Goal: Task Accomplishment & Management: Use online tool/utility

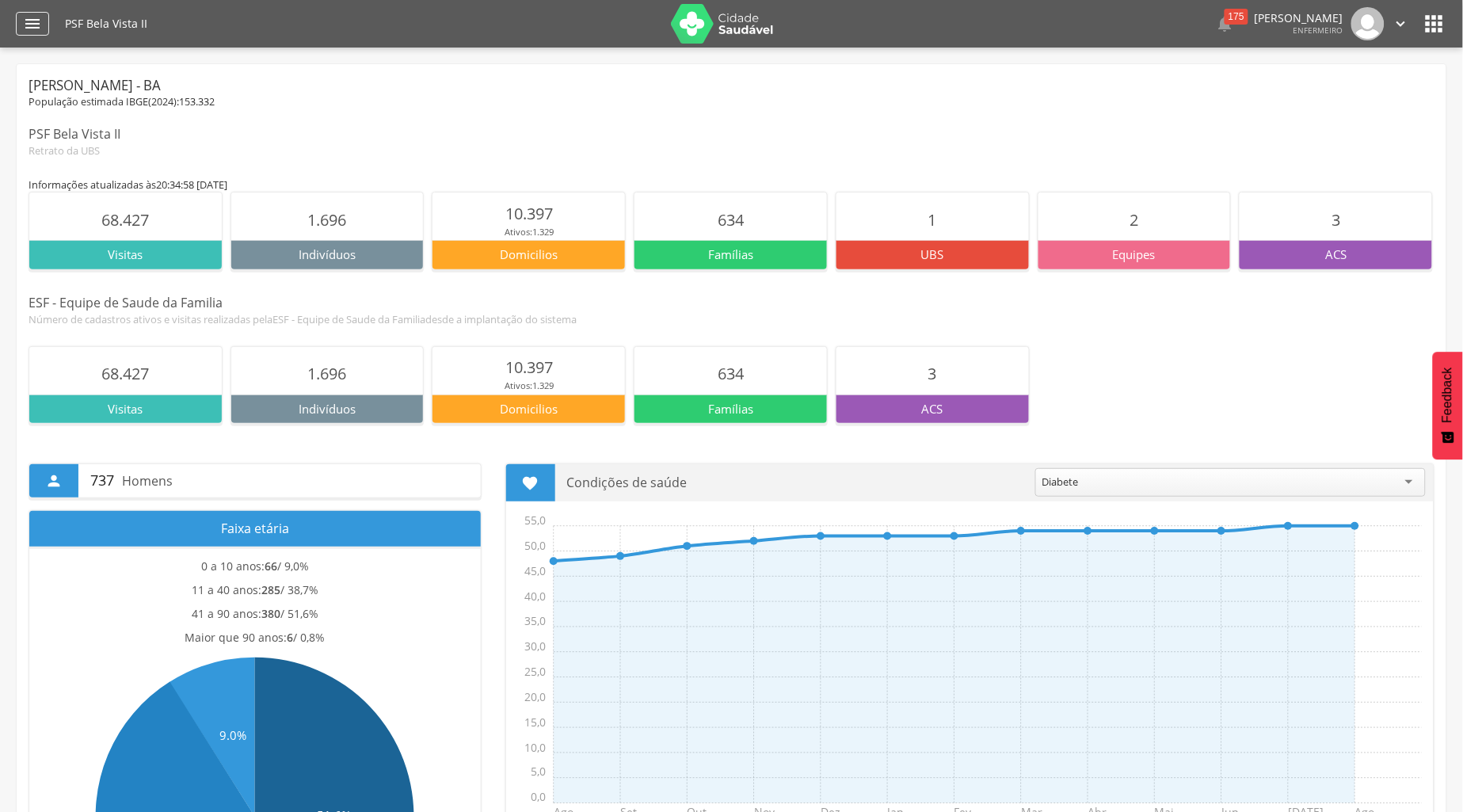
click at [40, 21] on icon "" at bounding box center [33, 24] width 19 height 19
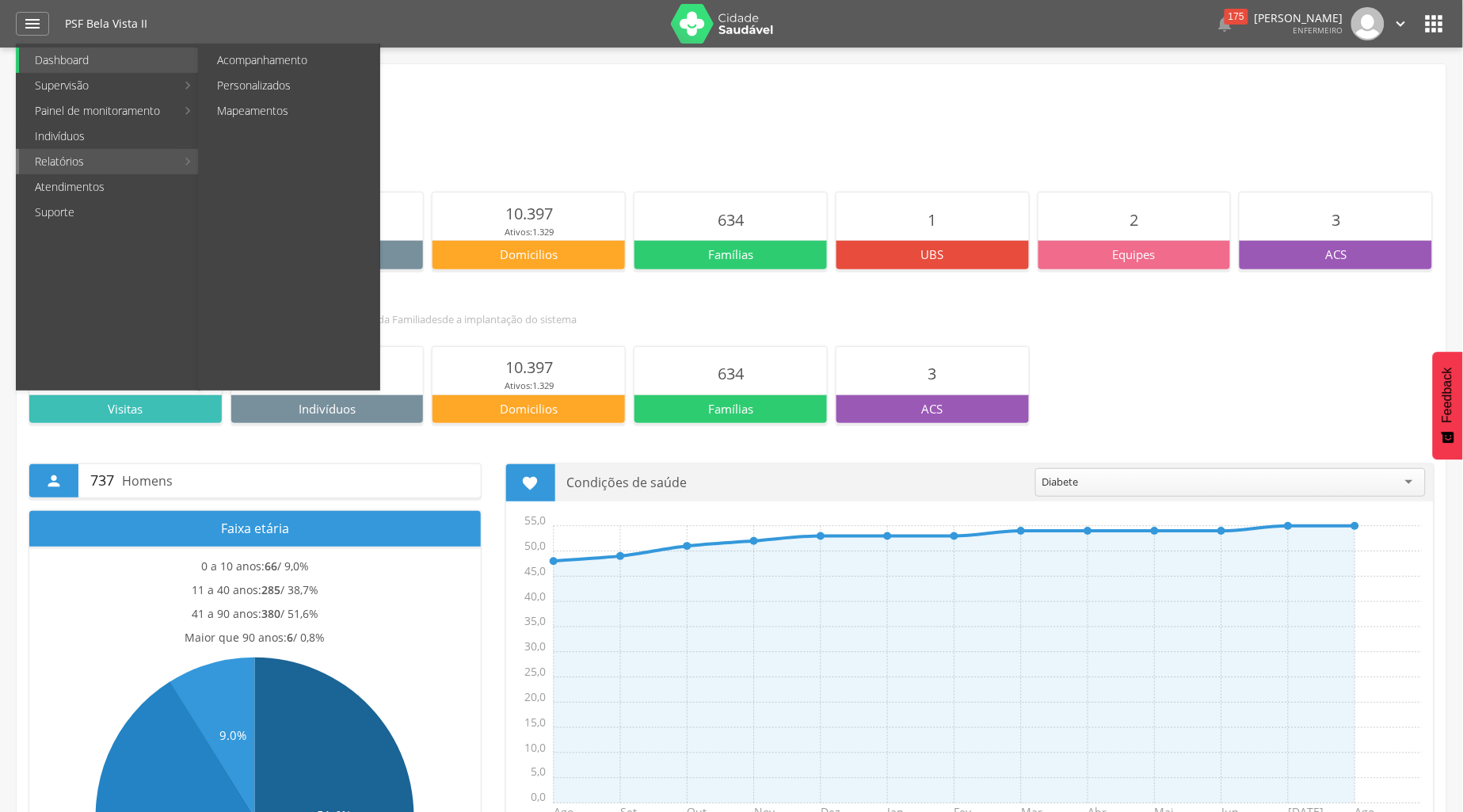
click at [92, 167] on link "Relatórios" at bounding box center [97, 162] width 157 height 25
click at [235, 85] on link "Personalizados" at bounding box center [290, 85] width 178 height 25
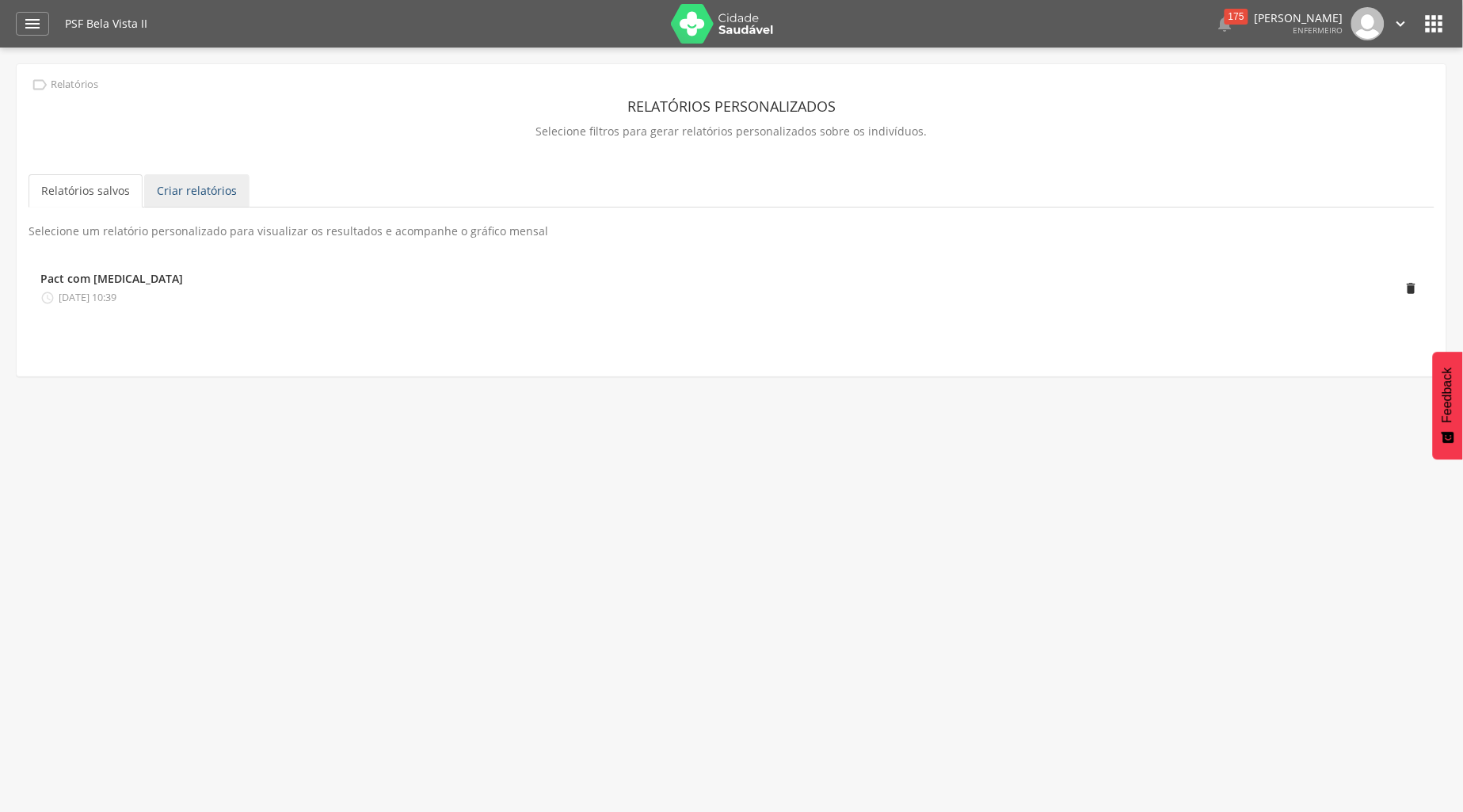
click at [192, 192] on link "Criar relatórios" at bounding box center [197, 191] width 105 height 33
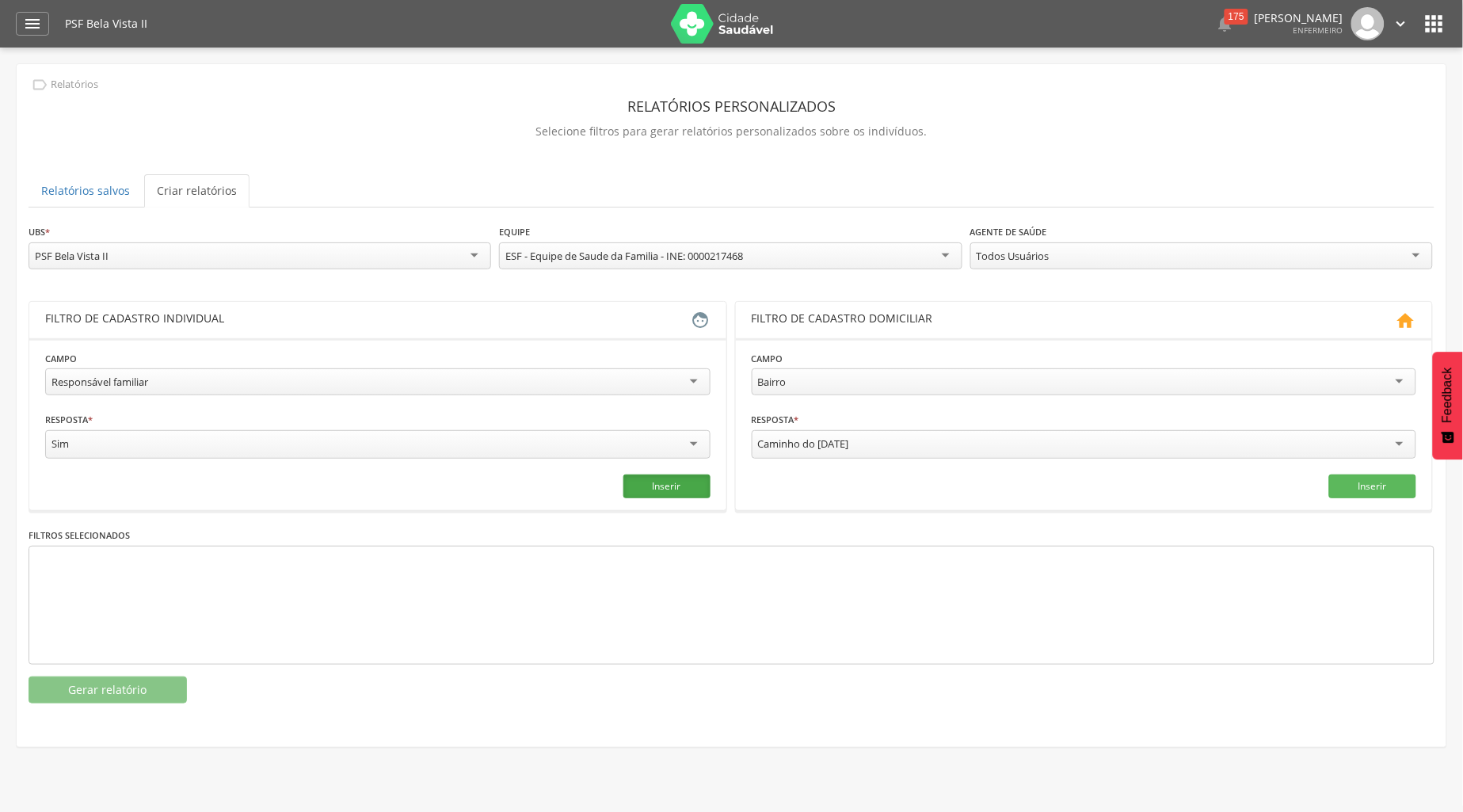
click at [666, 488] on button "Inserir" at bounding box center [666, 486] width 87 height 24
click at [140, 695] on button "Gerar relatório" at bounding box center [108, 690] width 159 height 27
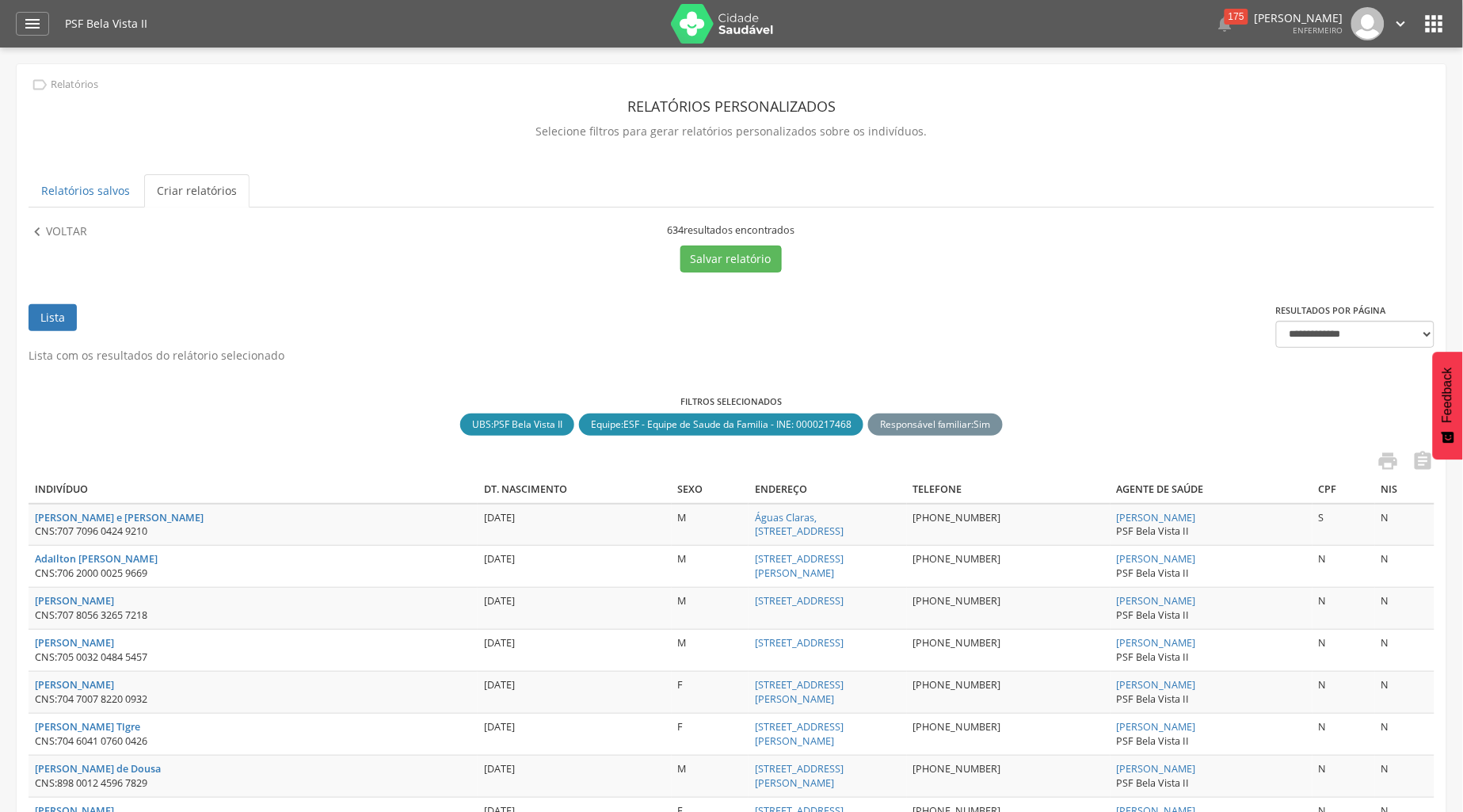
click at [176, 196] on link "Criar relatórios" at bounding box center [197, 191] width 105 height 33
click at [1386, 456] on icon "" at bounding box center [1388, 461] width 22 height 22
click at [72, 320] on link "Lista" at bounding box center [53, 318] width 49 height 27
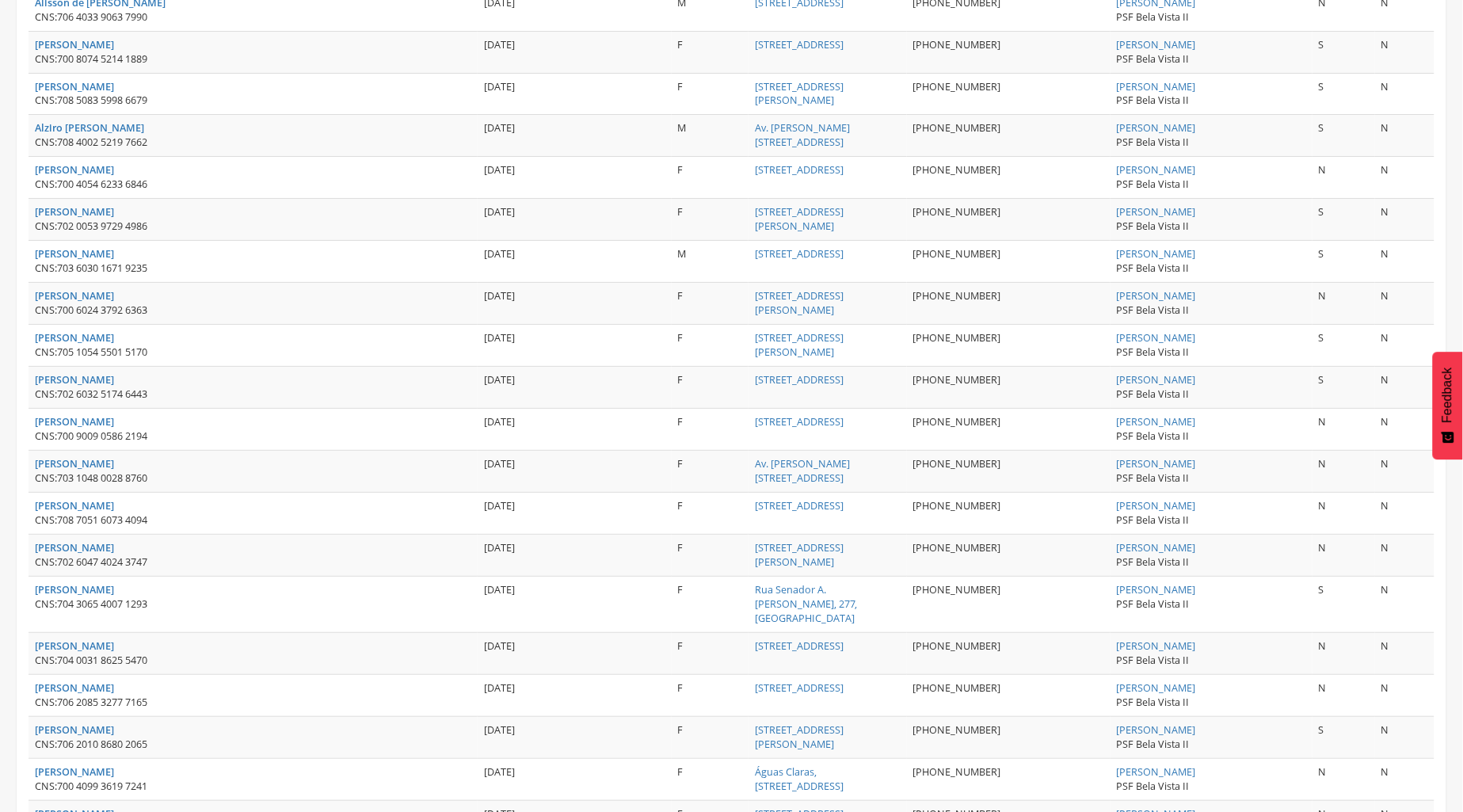
scroll to position [1912, 0]
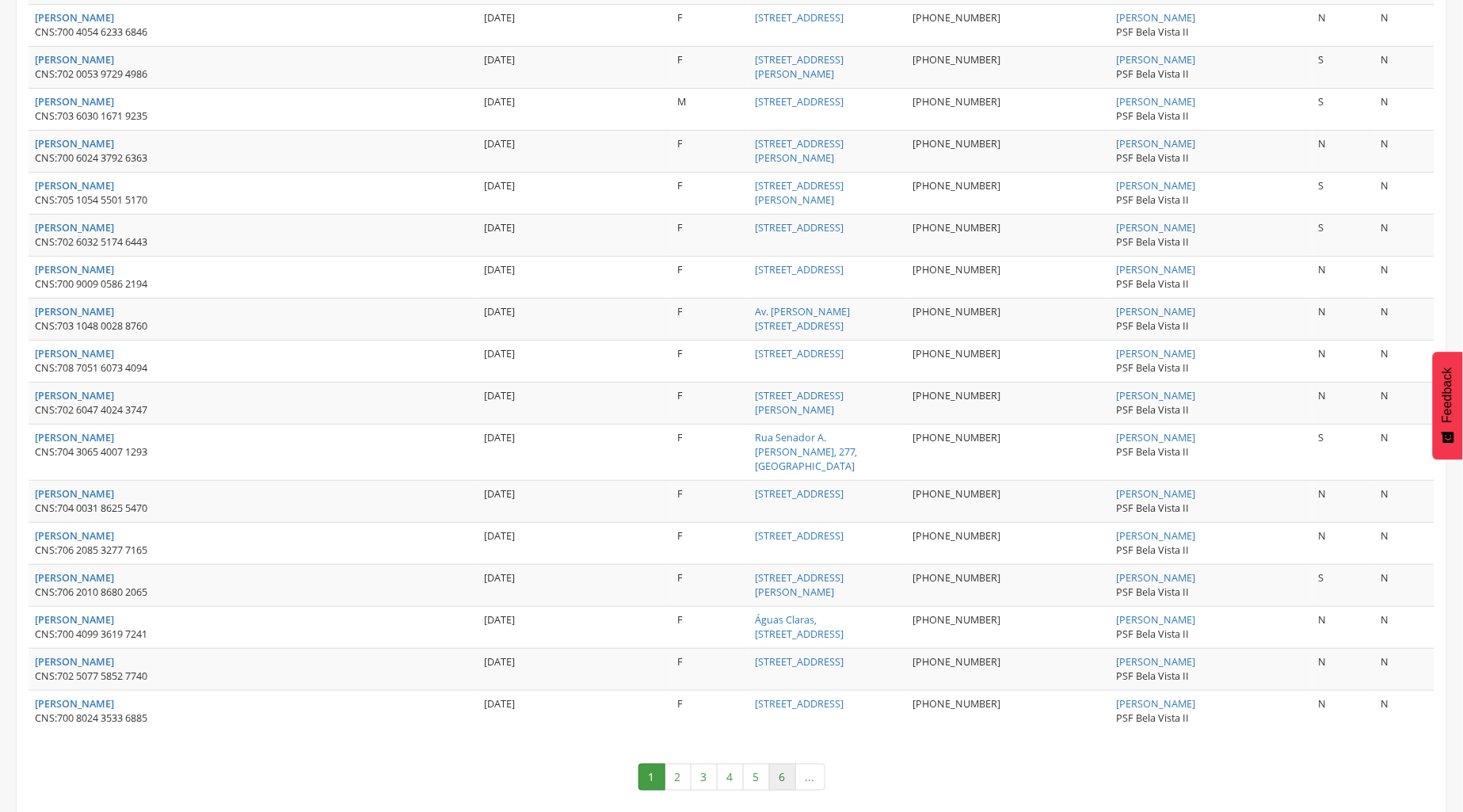
click at [776, 763] on link "6" at bounding box center [782, 777] width 27 height 27
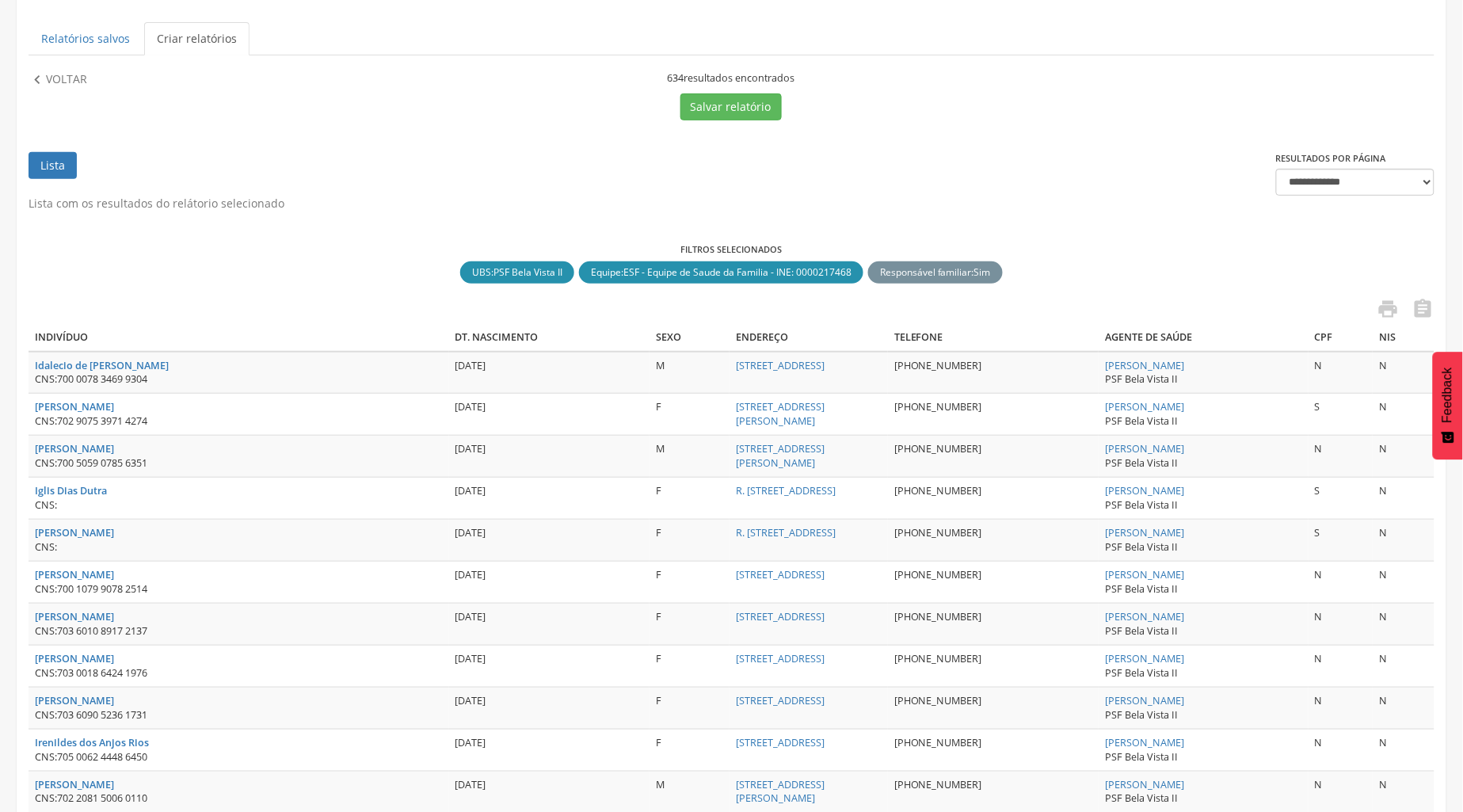
scroll to position [0, 0]
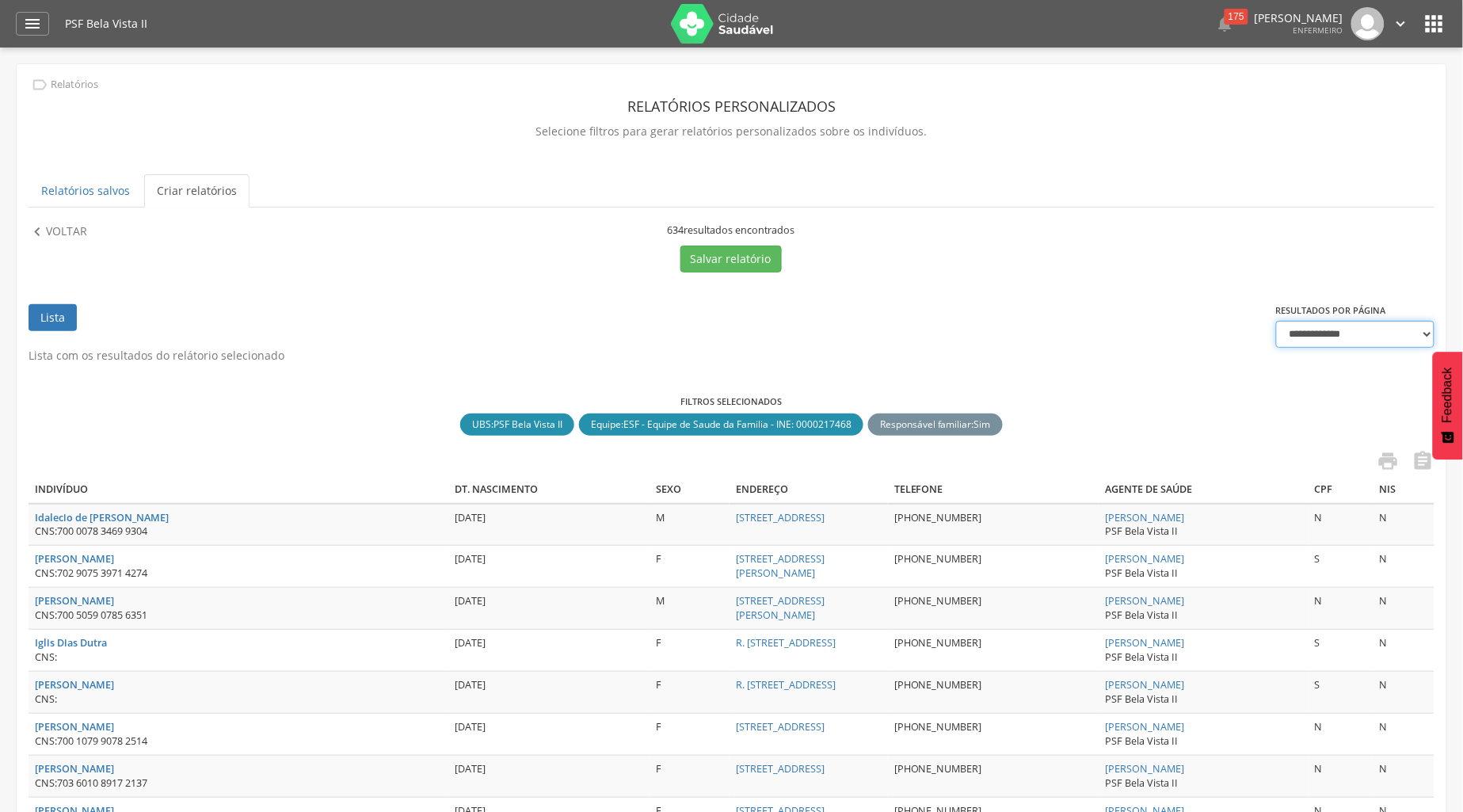
click at [1426, 331] on select "**********" at bounding box center [1355, 335] width 159 height 27
click at [58, 326] on link "Lista" at bounding box center [53, 318] width 49 height 27
click at [61, 321] on link "Lista" at bounding box center [53, 318] width 49 height 27
click at [34, 232] on icon "" at bounding box center [37, 232] width 18 height 18
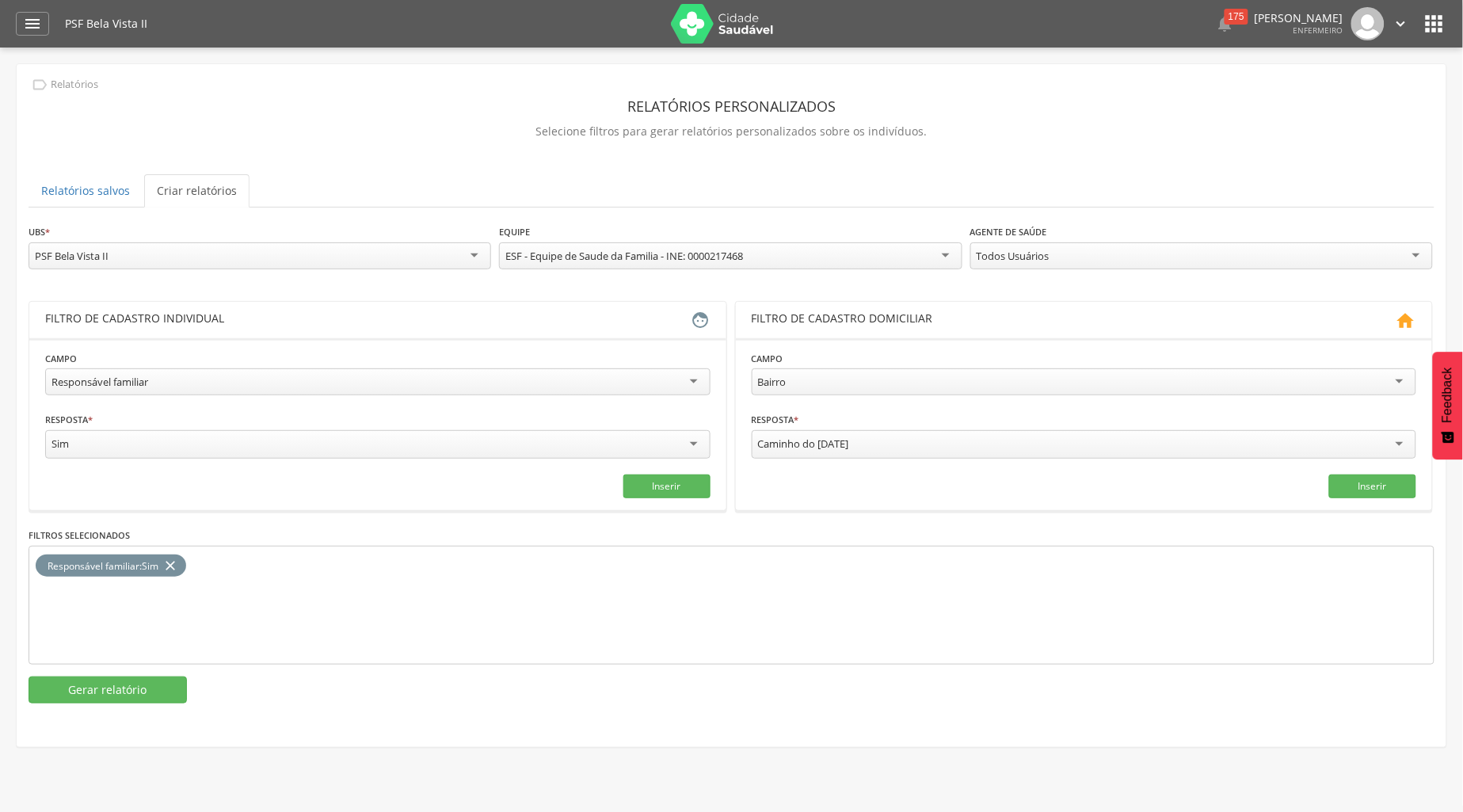
click at [698, 386] on div "Responsável familiar" at bounding box center [378, 382] width 665 height 27
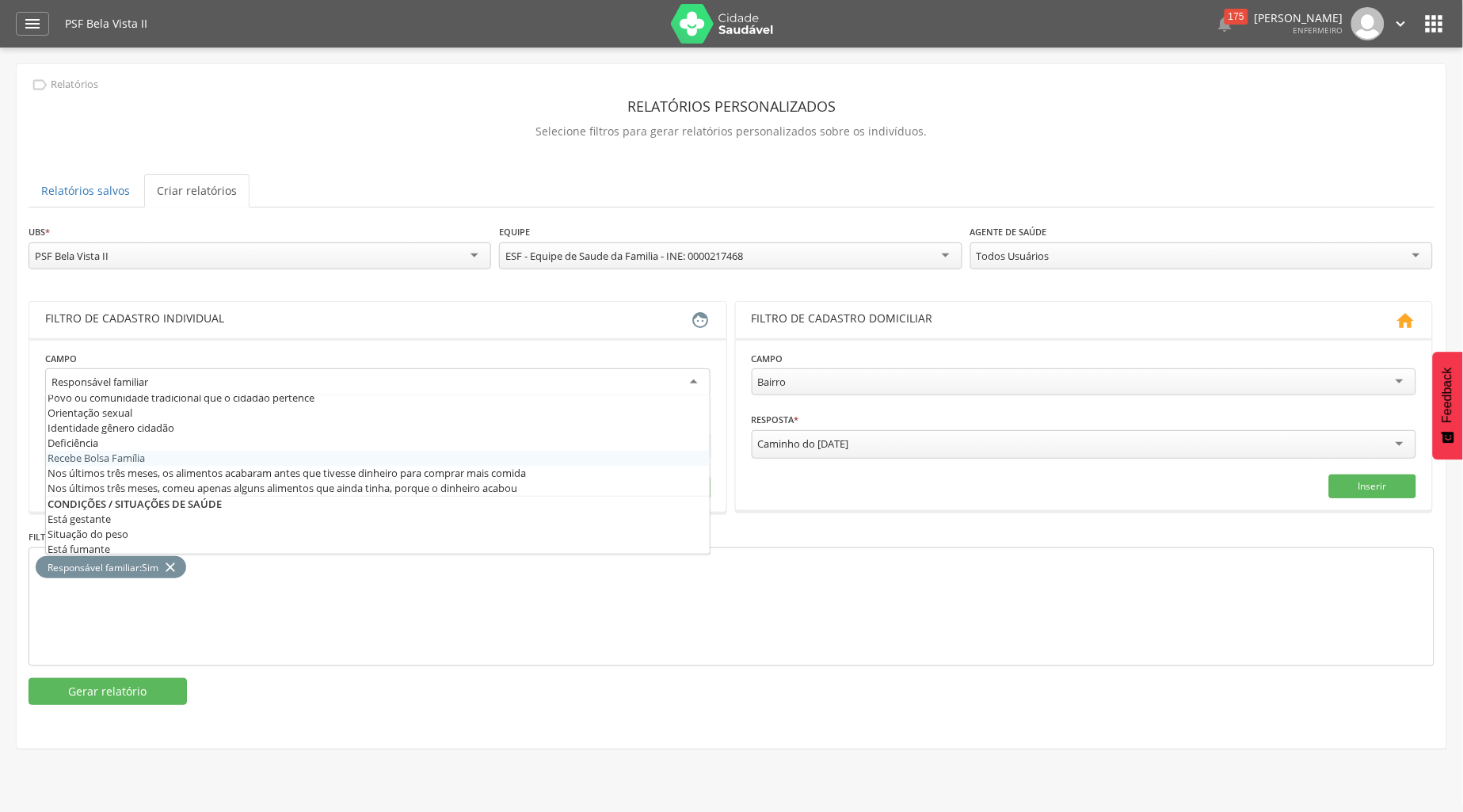
scroll to position [440, 0]
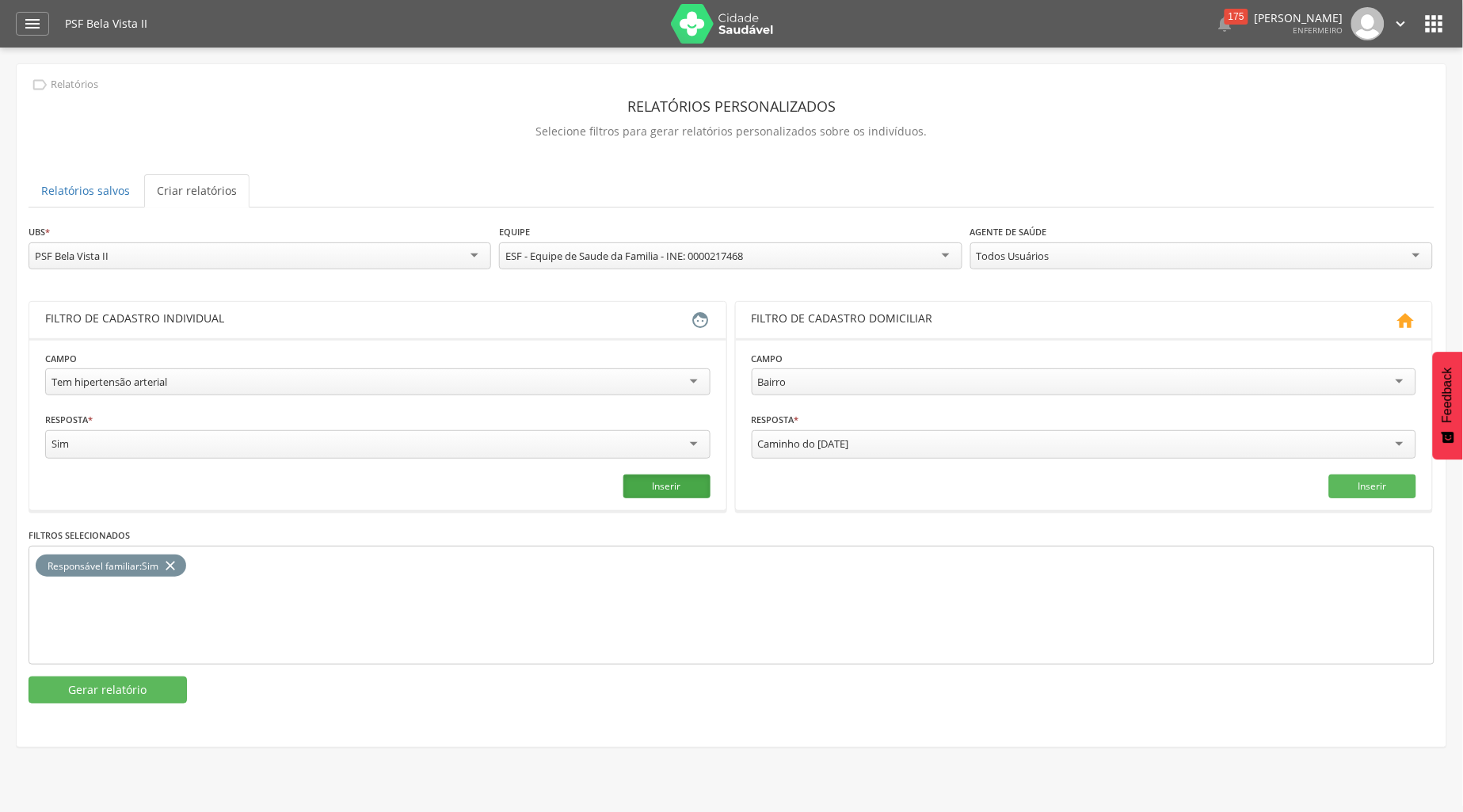
click at [678, 481] on button "Inserir" at bounding box center [666, 486] width 87 height 24
click at [178, 559] on icon "close" at bounding box center [171, 566] width 16 height 23
click at [129, 684] on button "Gerar relatório" at bounding box center [108, 690] width 159 height 27
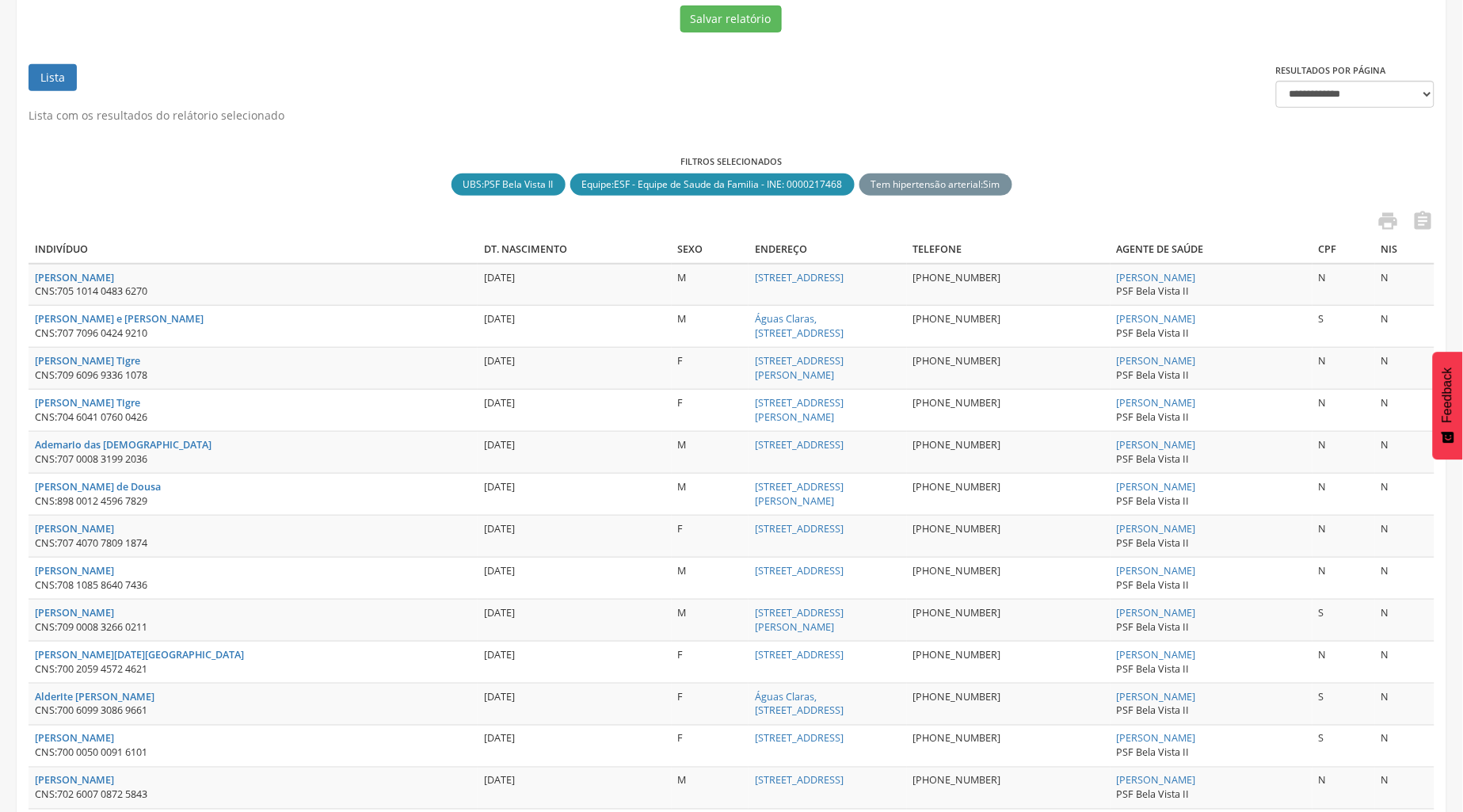
scroll to position [0, 0]
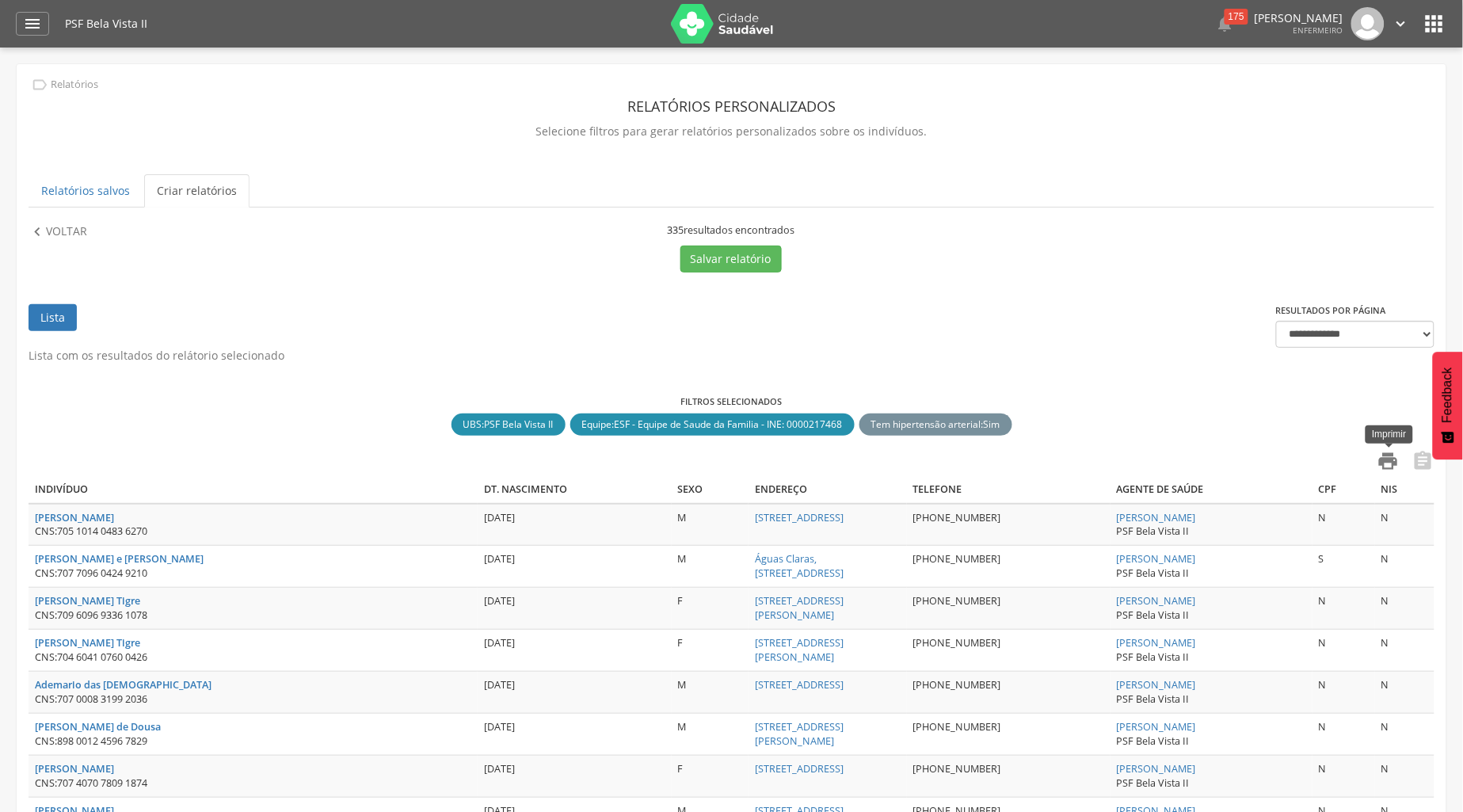
click at [1390, 456] on icon "" at bounding box center [1388, 461] width 22 height 22
